Goal: Transaction & Acquisition: Purchase product/service

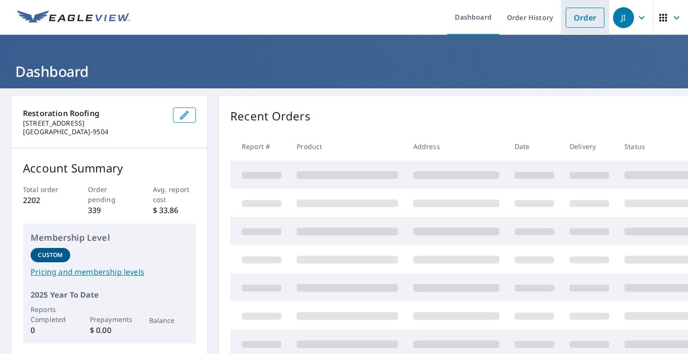
click at [583, 15] on link "Order" at bounding box center [585, 18] width 39 height 20
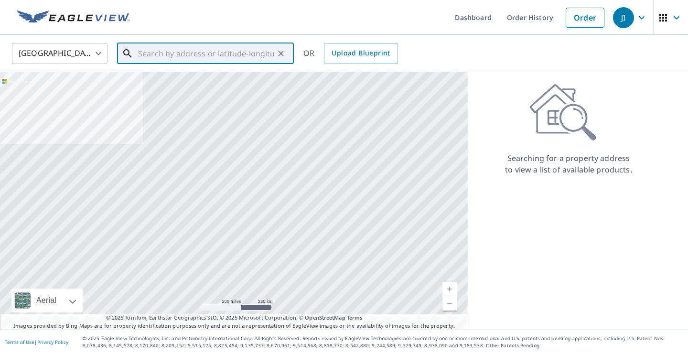
click at [237, 51] on input "text" at bounding box center [206, 53] width 136 height 27
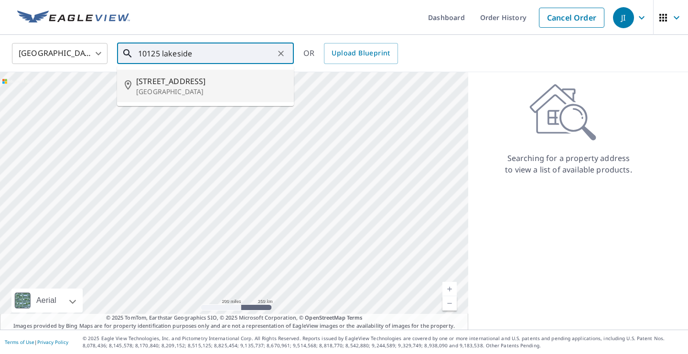
click at [208, 87] on p "[GEOGRAPHIC_DATA]" at bounding box center [211, 92] width 150 height 10
type input "[STREET_ADDRESS]"
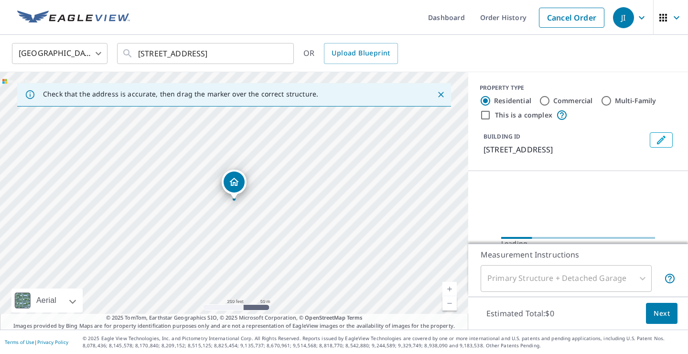
click at [452, 291] on link "Current Level 17, Zoom In" at bounding box center [449, 289] width 14 height 14
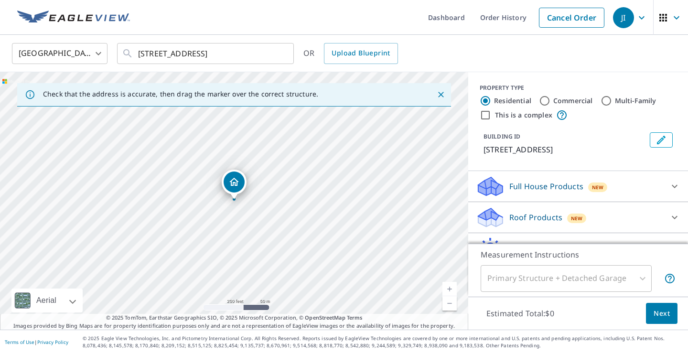
click at [452, 291] on link "Current Level 17, Zoom In" at bounding box center [449, 289] width 14 height 14
click at [452, 291] on link "Current Level 18, Zoom In" at bounding box center [449, 289] width 14 height 14
click at [452, 291] on link "Current Level 19, Zoom In" at bounding box center [449, 289] width 14 height 14
